Goal: Task Accomplishment & Management: Use online tool/utility

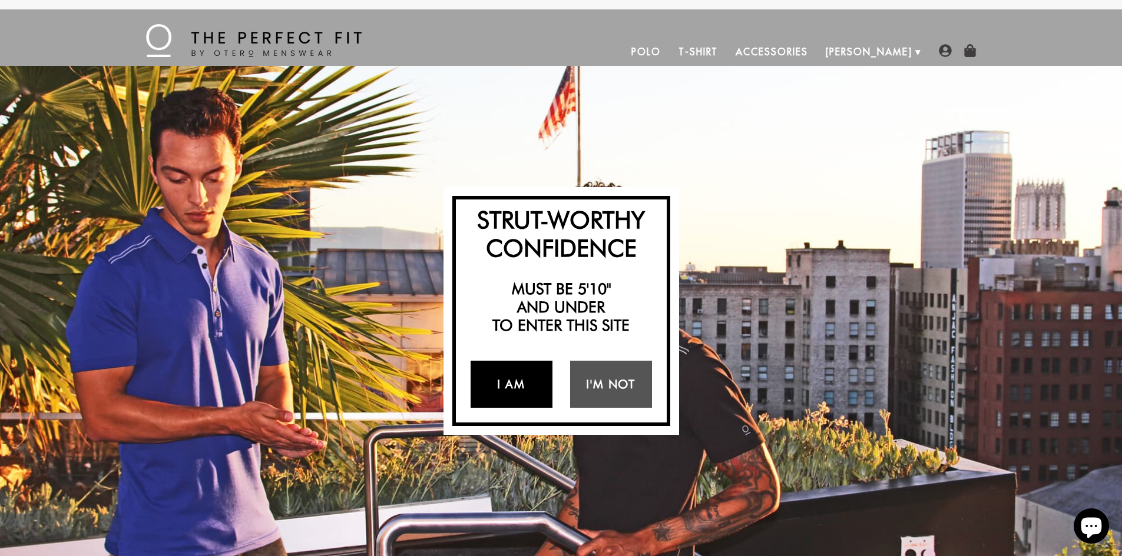
click at [507, 386] on link "I Am" at bounding box center [511, 384] width 82 height 47
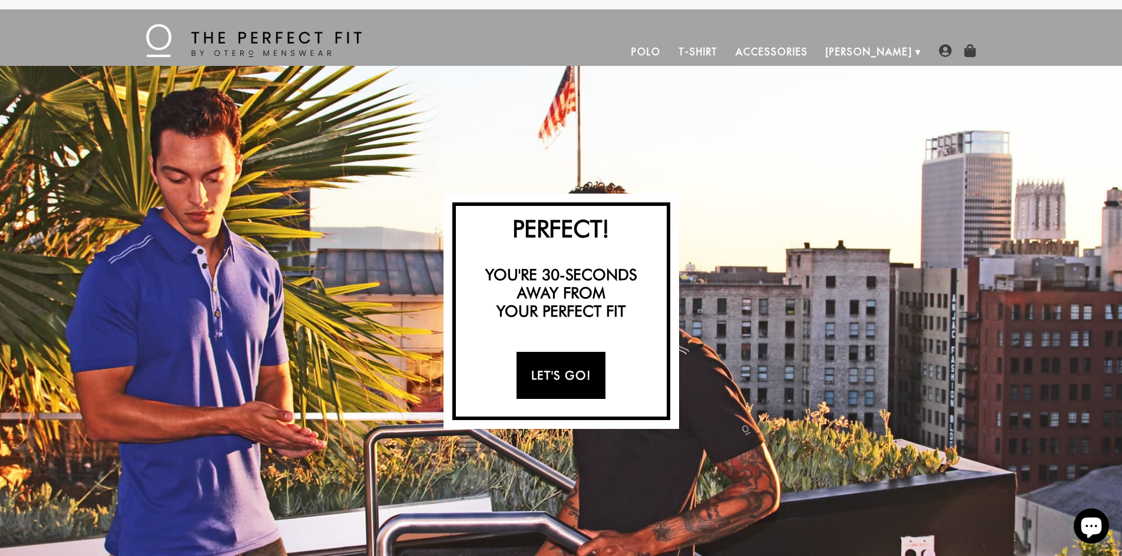
click at [575, 382] on link "Let's Go!" at bounding box center [560, 375] width 89 height 47
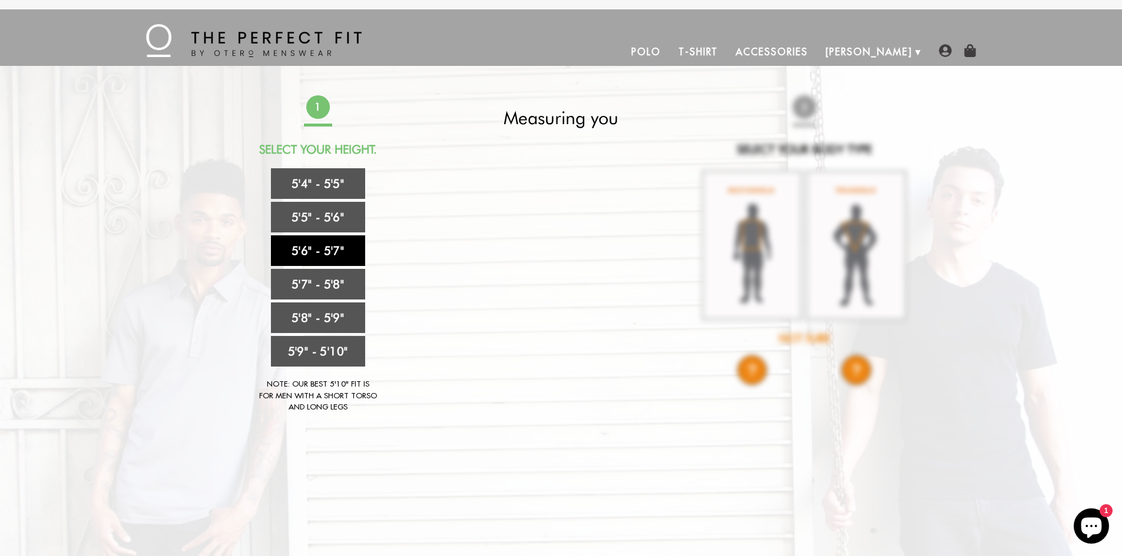
click at [324, 253] on link "5'6" - 5'7"" at bounding box center [318, 251] width 94 height 31
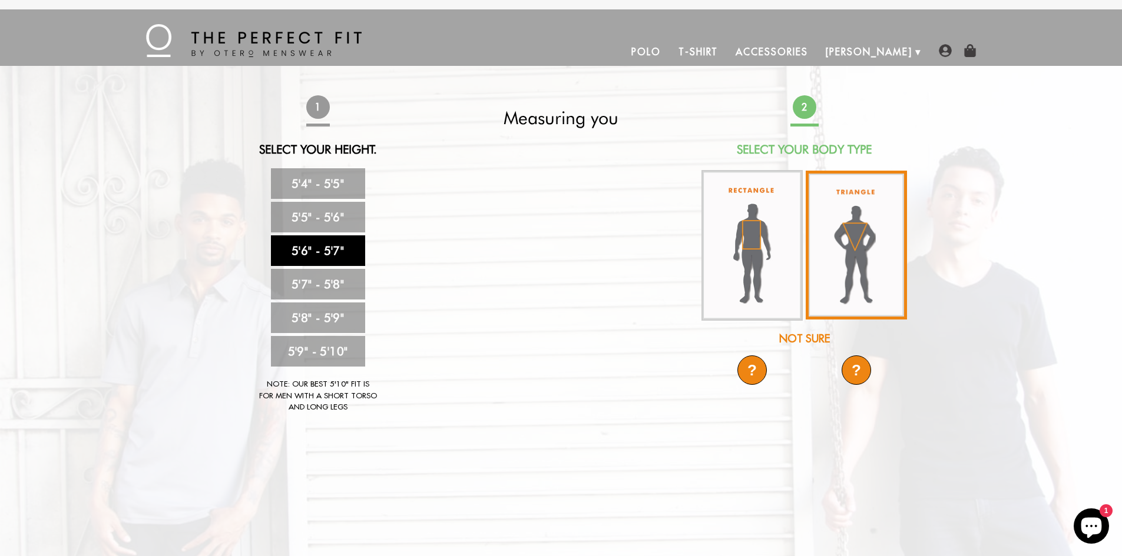
click at [858, 248] on img at bounding box center [855, 245] width 101 height 149
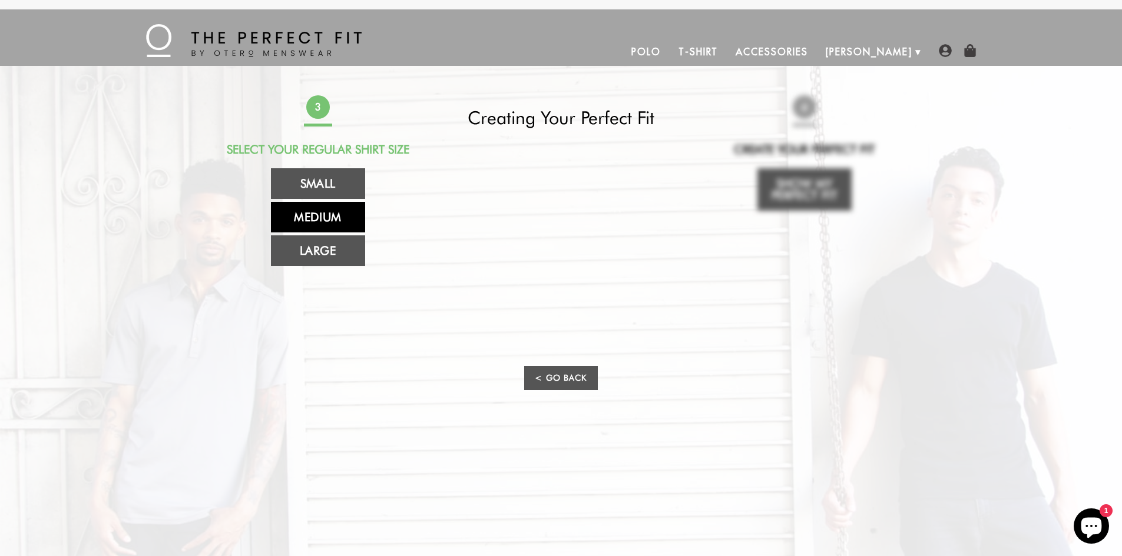
click at [304, 220] on link "Medium" at bounding box center [318, 217] width 94 height 31
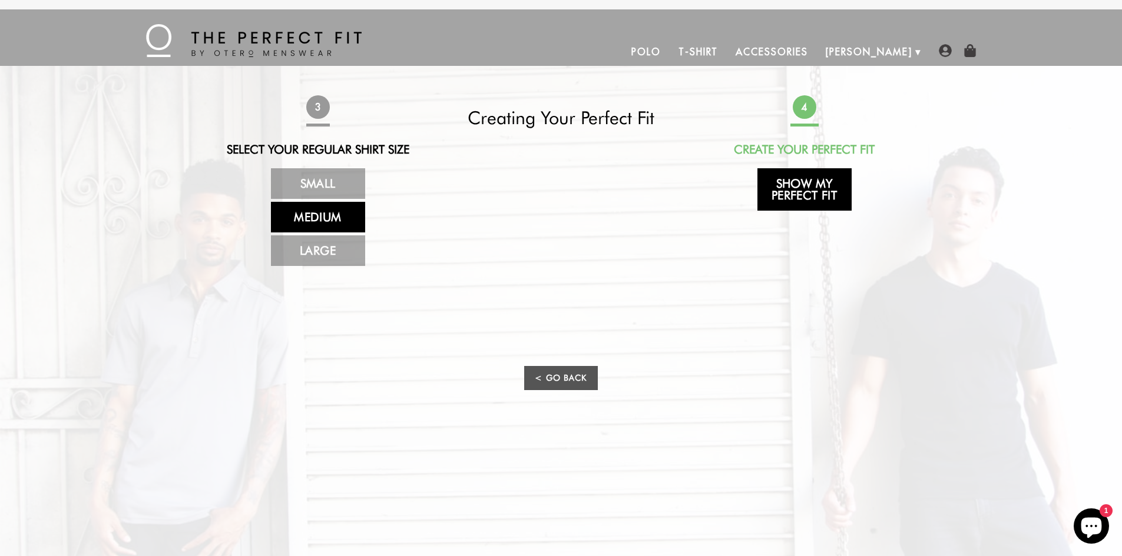
click at [821, 185] on link "Show My Perfect Fit" at bounding box center [804, 189] width 94 height 42
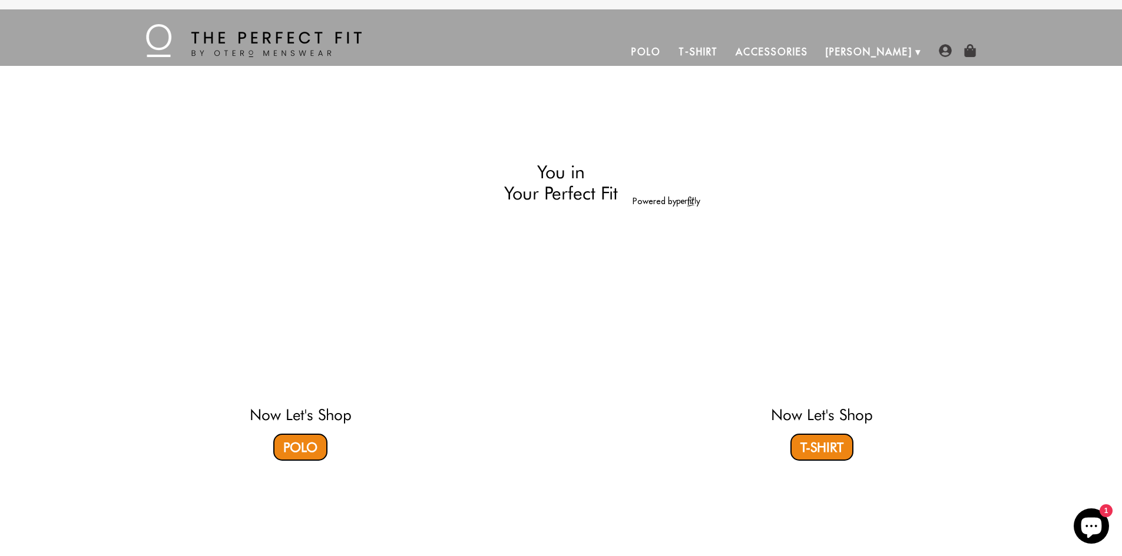
click at [310, 292] on video at bounding box center [300, 307] width 351 height 175
select select "56-57"
select select "triangle"
select select "M"
